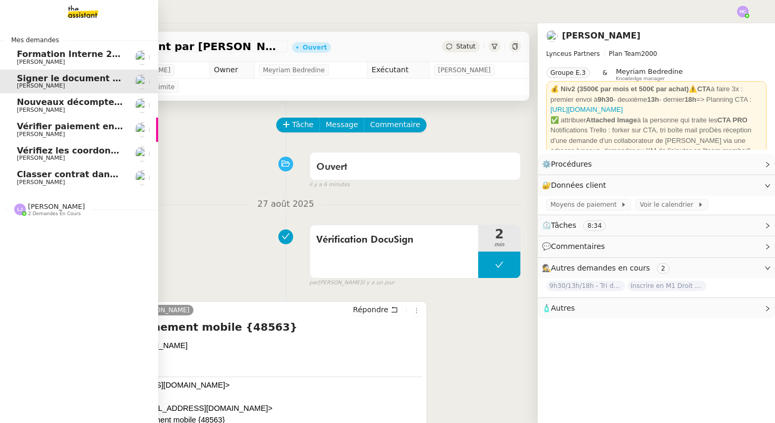
click at [81, 83] on span "[PERSON_NAME]" at bounding box center [70, 86] width 106 height 6
click at [34, 214] on span "2 demandes en cours" at bounding box center [54, 214] width 53 height 6
click at [88, 14] on img at bounding box center [75, 11] width 82 height 23
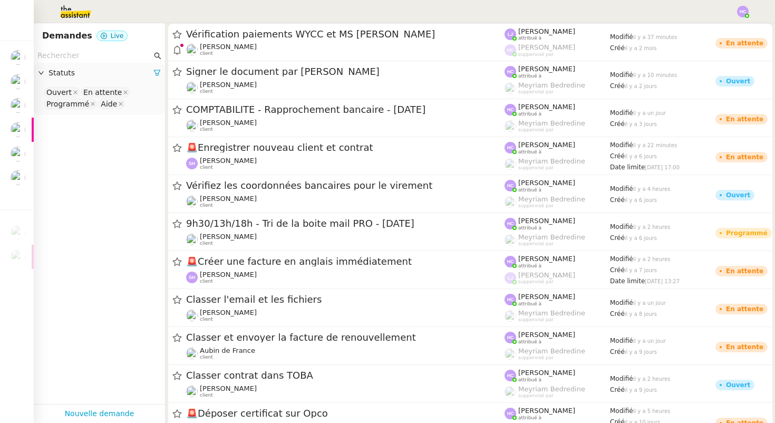
click at [82, 60] on input "text" at bounding box center [94, 56] width 114 height 12
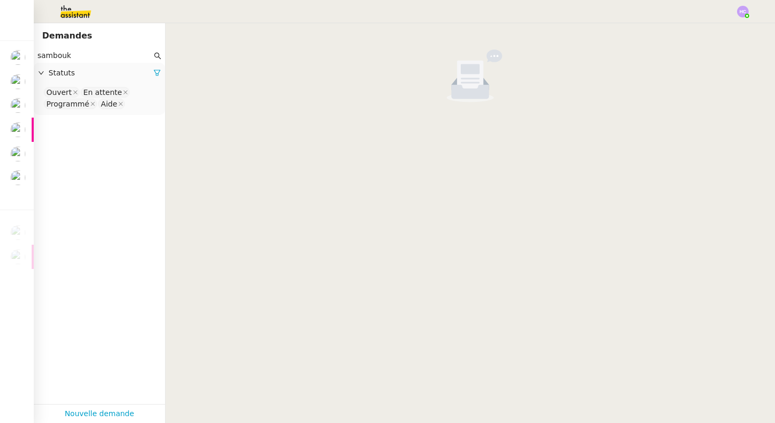
type input "sambouk"
click at [156, 73] on icon at bounding box center [156, 72] width 7 height 7
click at [63, 72] on span "Statuts" at bounding box center [104, 73] width 112 height 12
click at [74, 96] on nz-select-top-control "Please select" at bounding box center [99, 92] width 114 height 13
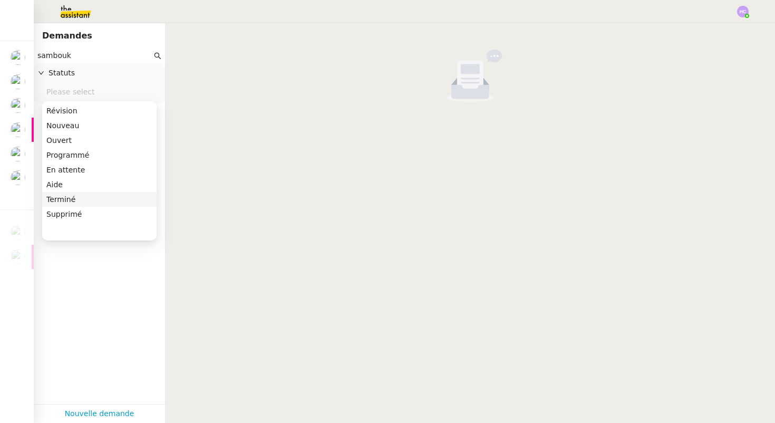
click at [63, 199] on div "Terminé" at bounding box center [99, 198] width 106 height 9
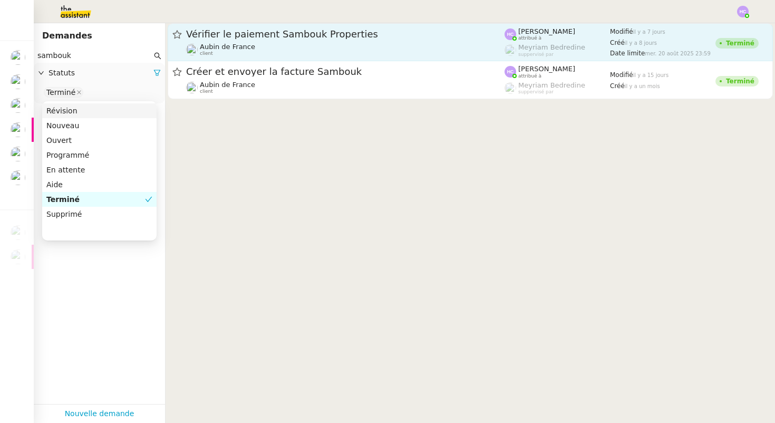
click at [275, 39] on div "Vérifier le paiement Sambouk Properties" at bounding box center [345, 34] width 318 height 13
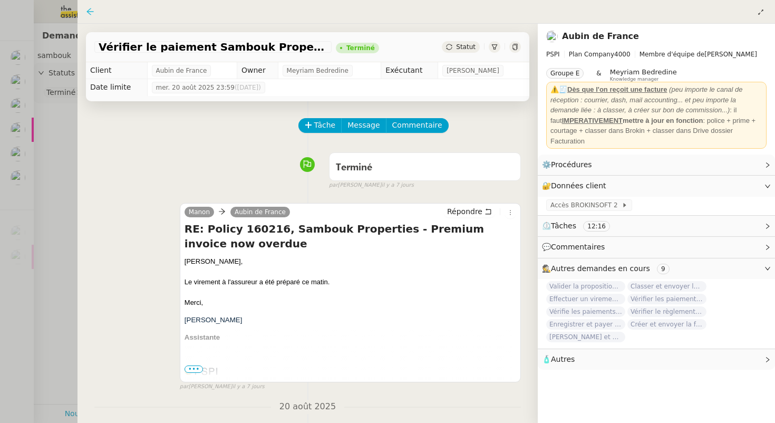
click at [91, 9] on icon at bounding box center [90, 11] width 8 height 8
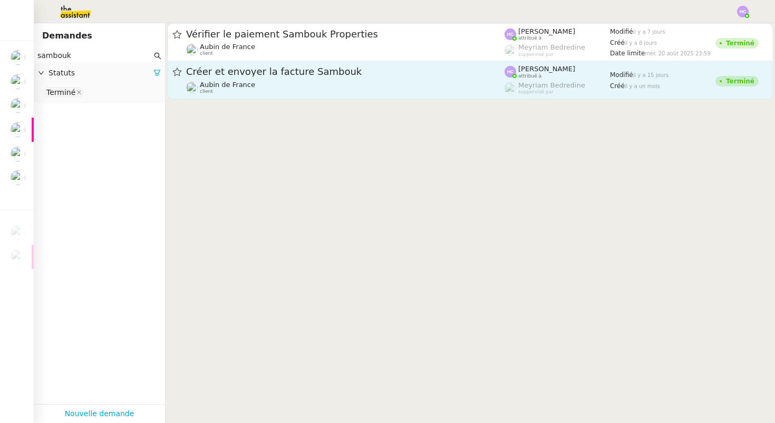
click at [253, 77] on div "Créer et envoyer la facture Sambouk" at bounding box center [345, 71] width 318 height 13
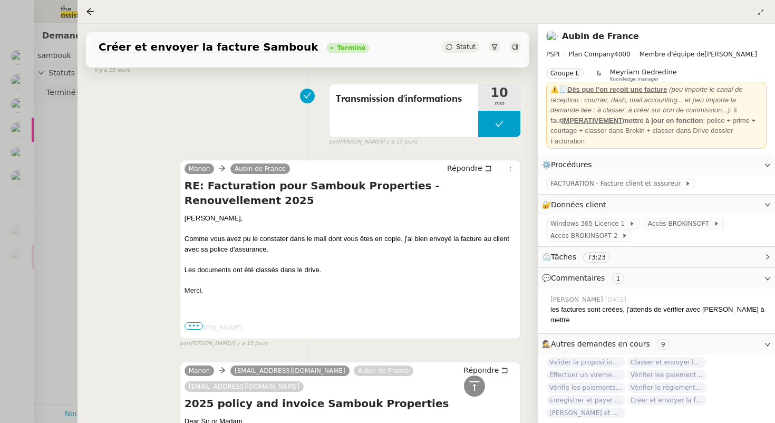
scroll to position [363, 0]
click at [46, 227] on div at bounding box center [387, 211] width 775 height 423
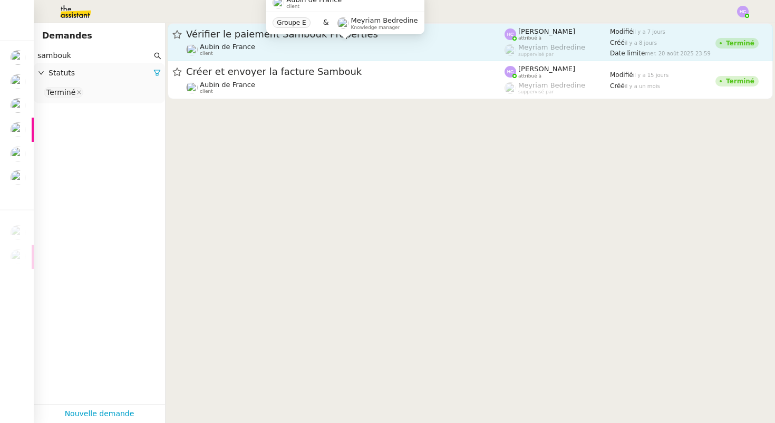
click at [335, 50] on div "Aubin de France client" at bounding box center [345, 50] width 318 height 14
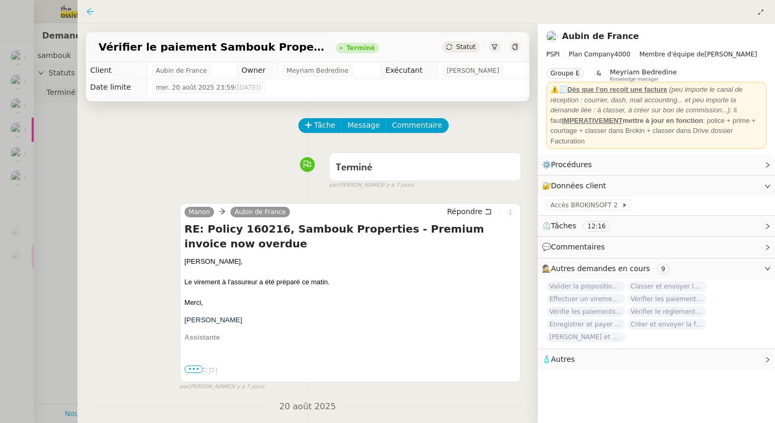
click at [92, 9] on icon at bounding box center [90, 11] width 8 height 8
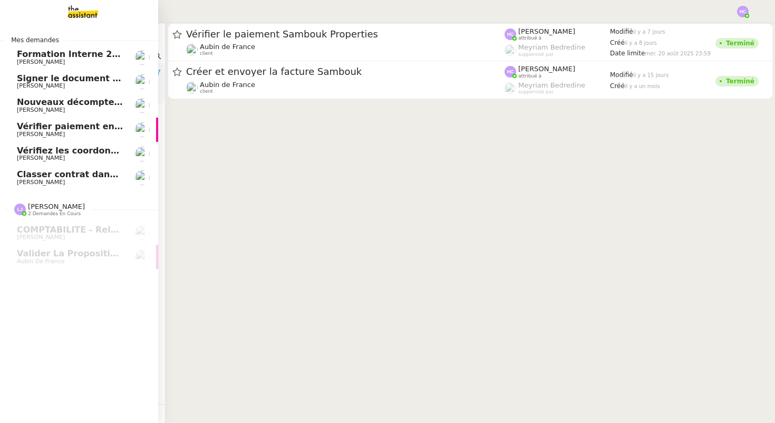
click at [60, 58] on span "Formation Interne 2 - [PERSON_NAME]" at bounding box center [108, 54] width 183 height 10
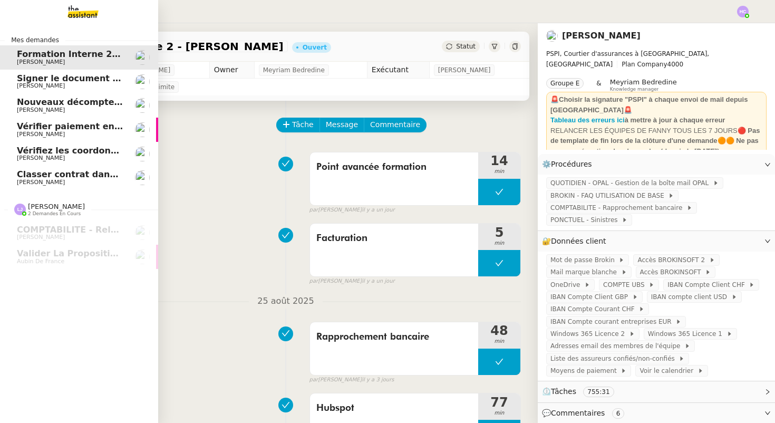
click at [66, 76] on span "Signer le document par [PERSON_NAME]" at bounding box center [113, 78] width 193 height 10
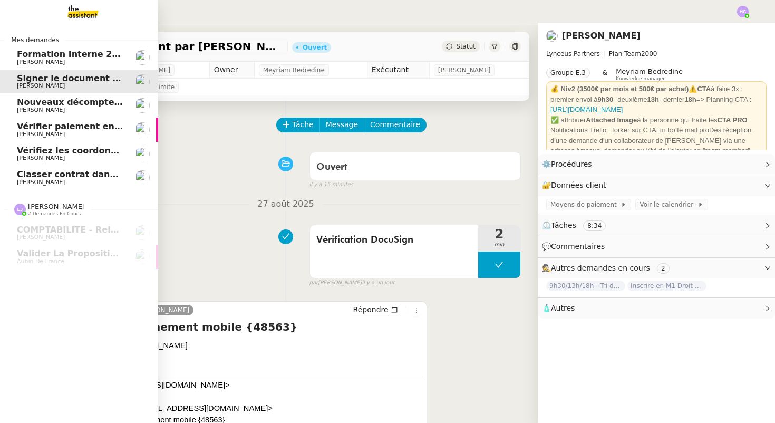
click at [72, 105] on span "Nouveaux décomptes de commissions" at bounding box center [107, 102] width 181 height 10
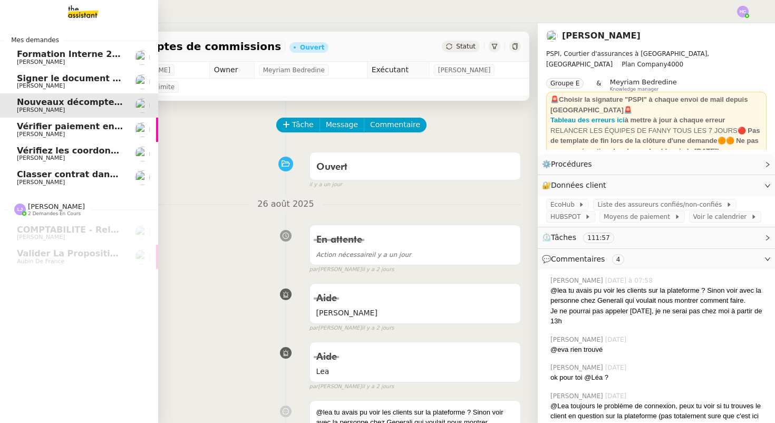
click at [93, 60] on span "[PERSON_NAME]" at bounding box center [70, 62] width 106 height 6
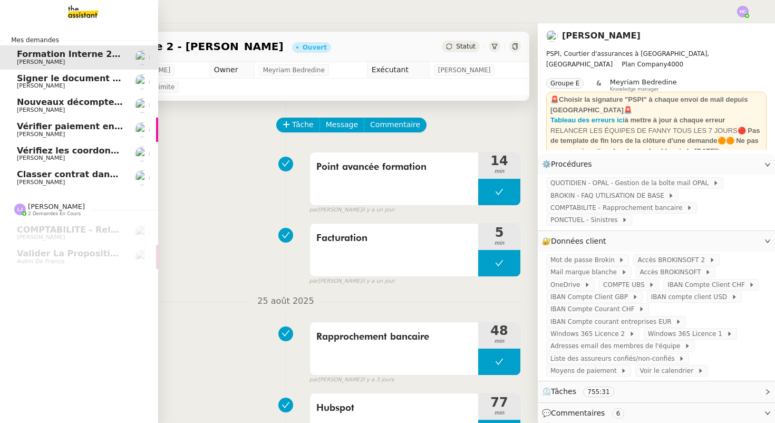
click at [51, 80] on span "Signer le document par [PERSON_NAME]" at bounding box center [113, 78] width 193 height 10
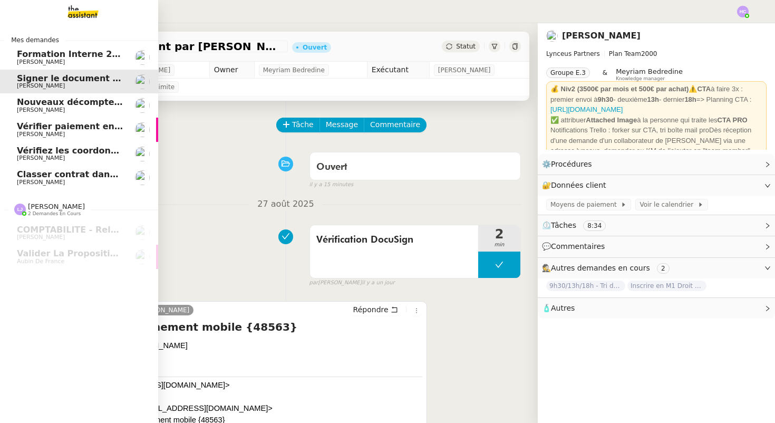
click at [79, 81] on span "Signer le document par [PERSON_NAME]" at bounding box center [113, 78] width 193 height 10
click at [49, 103] on span "Nouveaux décomptes de commissions" at bounding box center [107, 102] width 181 height 10
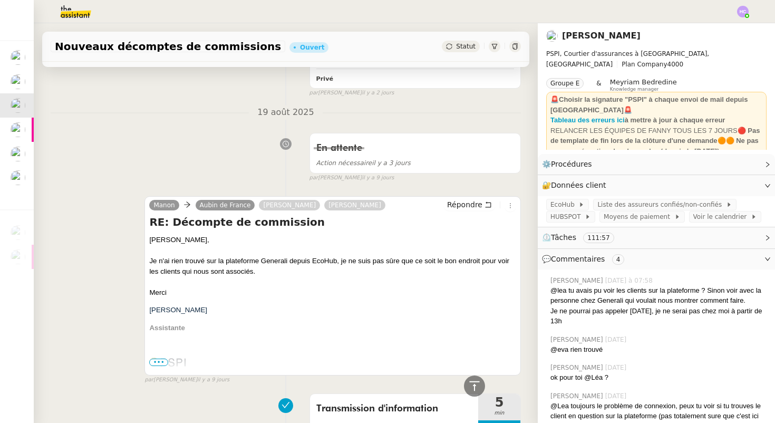
scroll to position [365, 0]
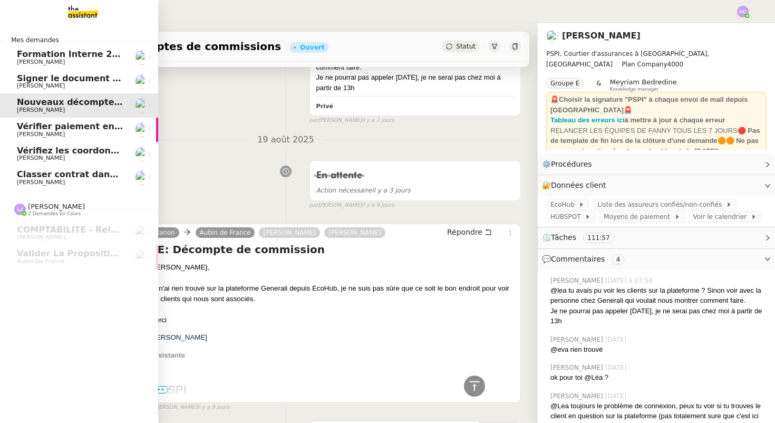
click at [63, 84] on span "[PERSON_NAME]" at bounding box center [70, 86] width 106 height 6
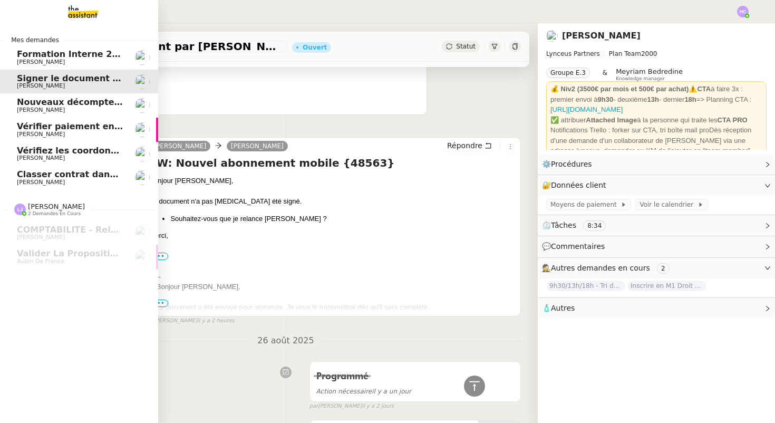
click at [61, 104] on span "Nouveaux décomptes de commissions" at bounding box center [107, 102] width 181 height 10
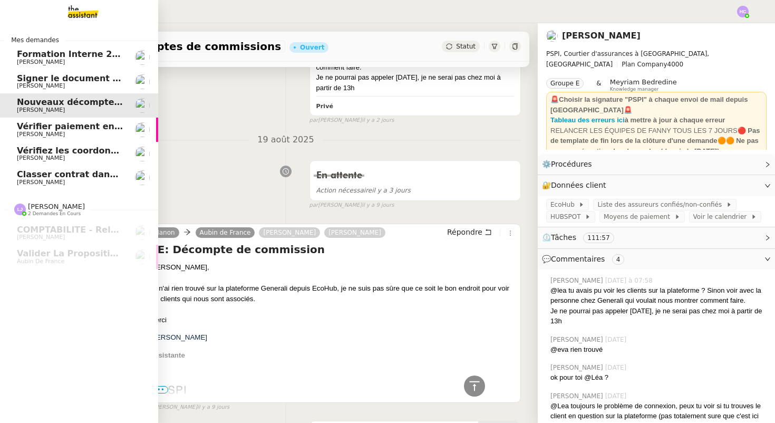
click at [70, 133] on span "[PERSON_NAME]" at bounding box center [70, 134] width 106 height 6
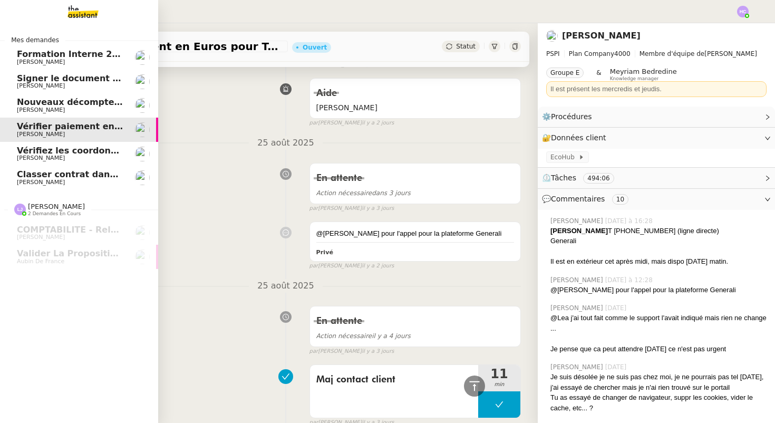
click at [71, 152] on span "Vérifiez les coordonnées bancaires pour le virement" at bounding box center [141, 150] width 248 height 10
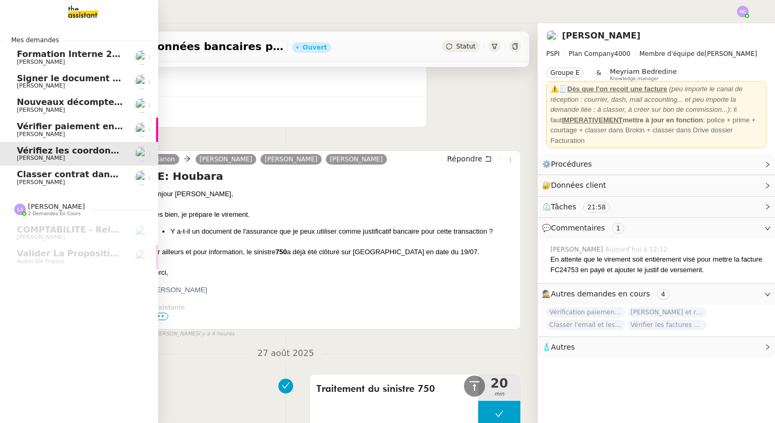
click at [35, 180] on span "[PERSON_NAME]" at bounding box center [41, 182] width 48 height 7
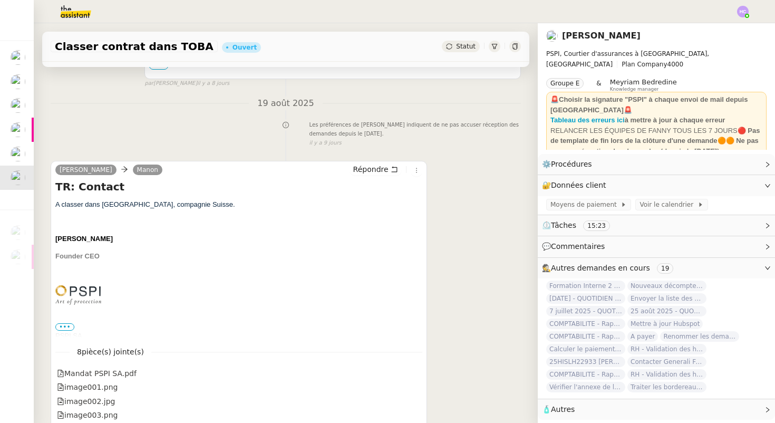
scroll to position [475, 0]
